Goal: Task Accomplishment & Management: Manage account settings

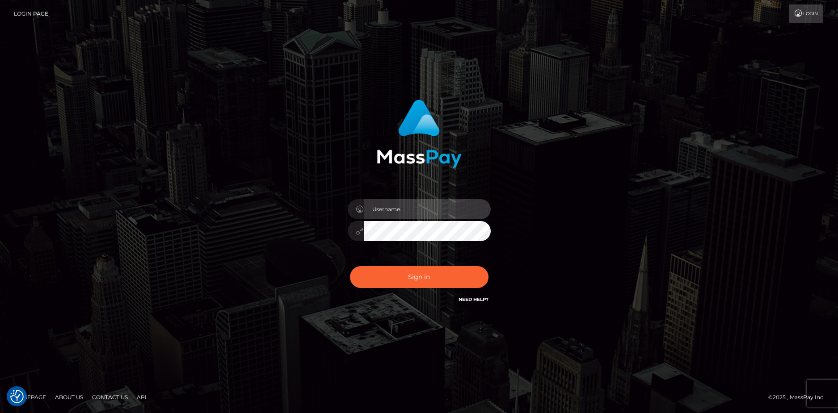
click at [411, 202] on input "text" at bounding box center [427, 209] width 127 height 20
type input "CowabungaCutie"
click at [350, 266] on button "Sign in" at bounding box center [419, 277] width 139 height 22
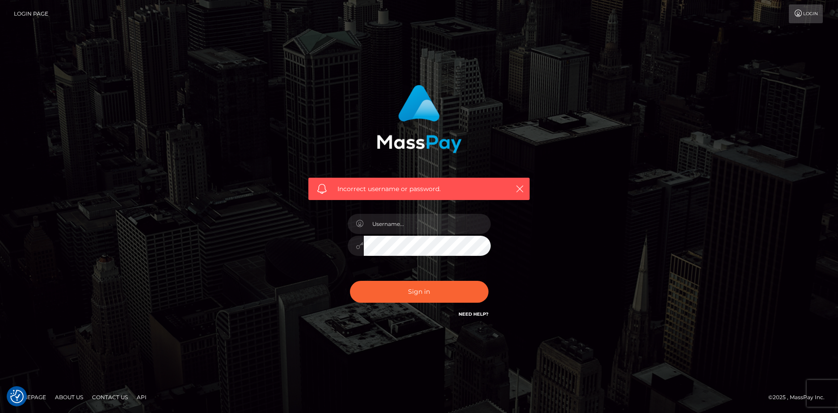
click at [448, 199] on div "Incorrect username or password." at bounding box center [418, 189] width 221 height 22
click at [425, 208] on div at bounding box center [419, 241] width 156 height 68
click at [392, 221] on input "text" at bounding box center [427, 224] width 127 height 20
click at [670, 227] on div "Incorrect username or password." at bounding box center [418, 206] width 509 height 257
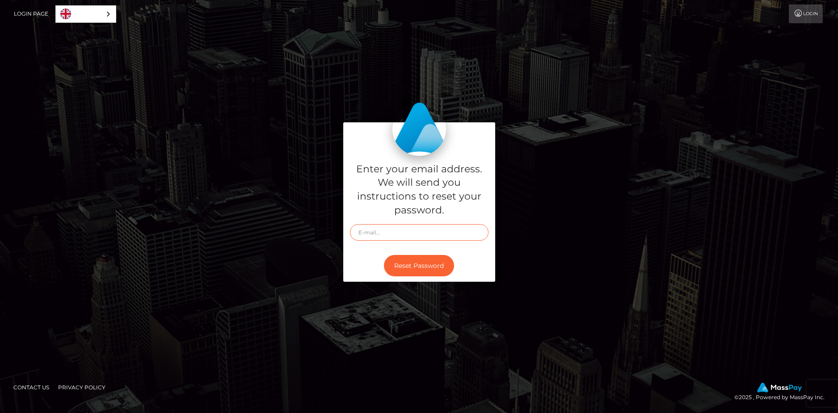
click at [415, 234] on input "text" at bounding box center [419, 232] width 139 height 17
drag, startPoint x: 269, startPoint y: 179, endPoint x: 143, endPoint y: 90, distance: 154.6
click at [269, 178] on div "Enter your email address. We will send you instructions to reset your password.…" at bounding box center [418, 206] width 509 height 169
click at [34, 12] on link "Login Page" at bounding box center [31, 13] width 34 height 19
click at [25, 16] on link "Login Page" at bounding box center [31, 13] width 34 height 19
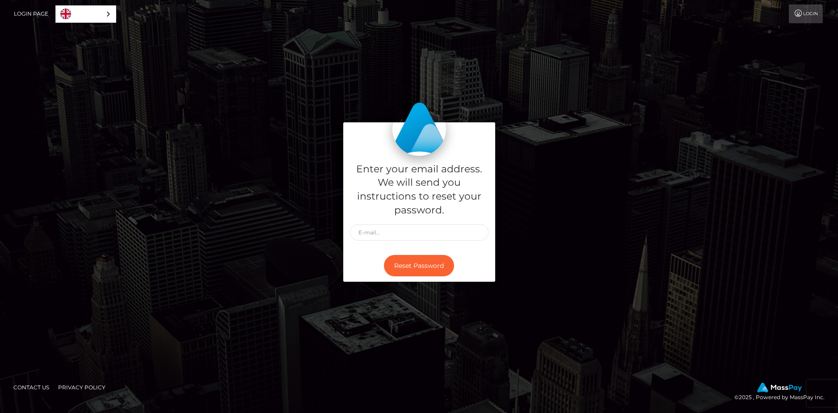
click at [814, 17] on link "Login" at bounding box center [806, 13] width 34 height 19
